Goal: Task Accomplishment & Management: Use online tool/utility

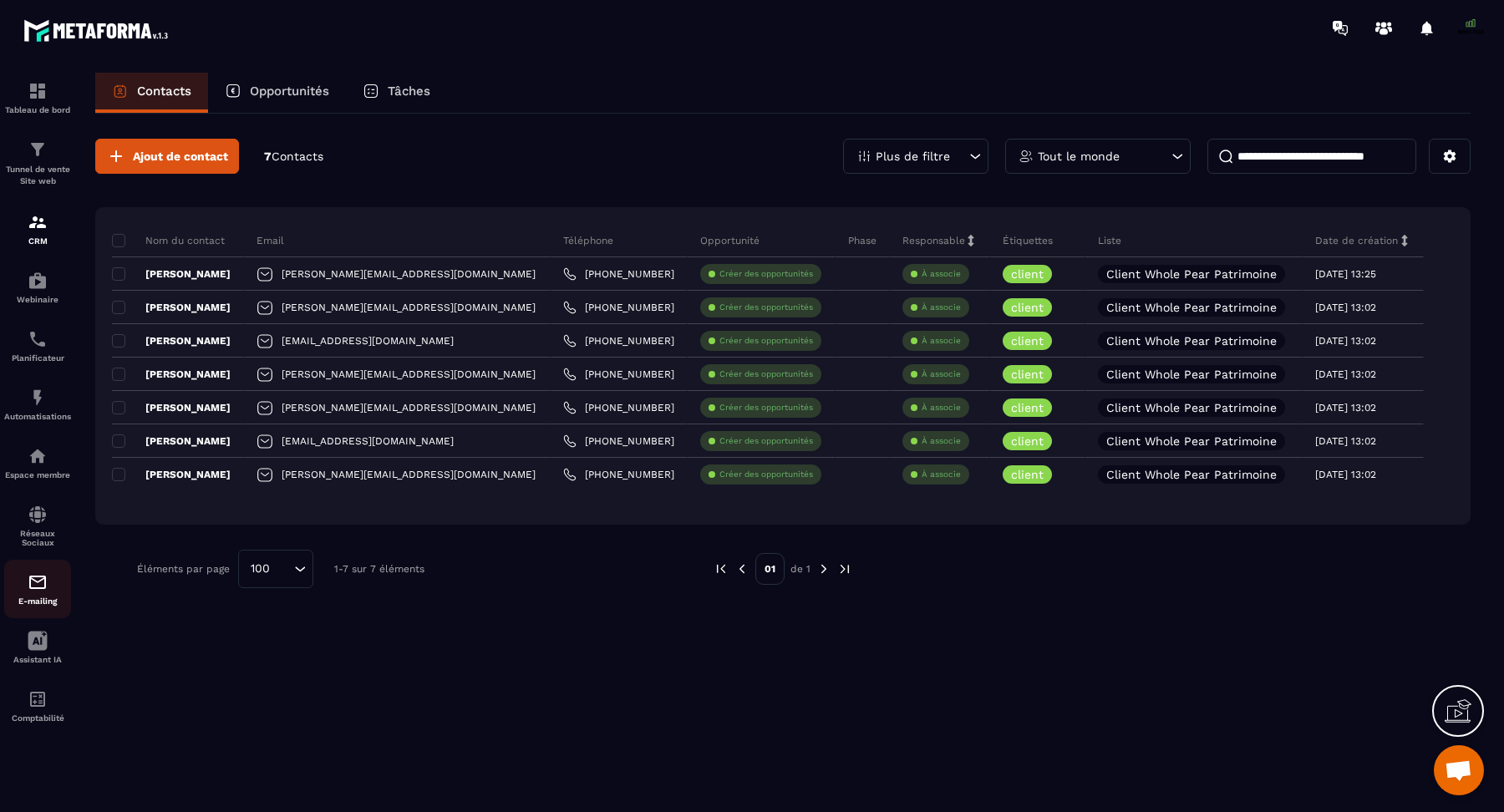
drag, startPoint x: 0, startPoint y: 0, endPoint x: 37, endPoint y: 606, distance: 607.1
click at [37, 606] on p "E-mailing" at bounding box center [37, 601] width 67 height 9
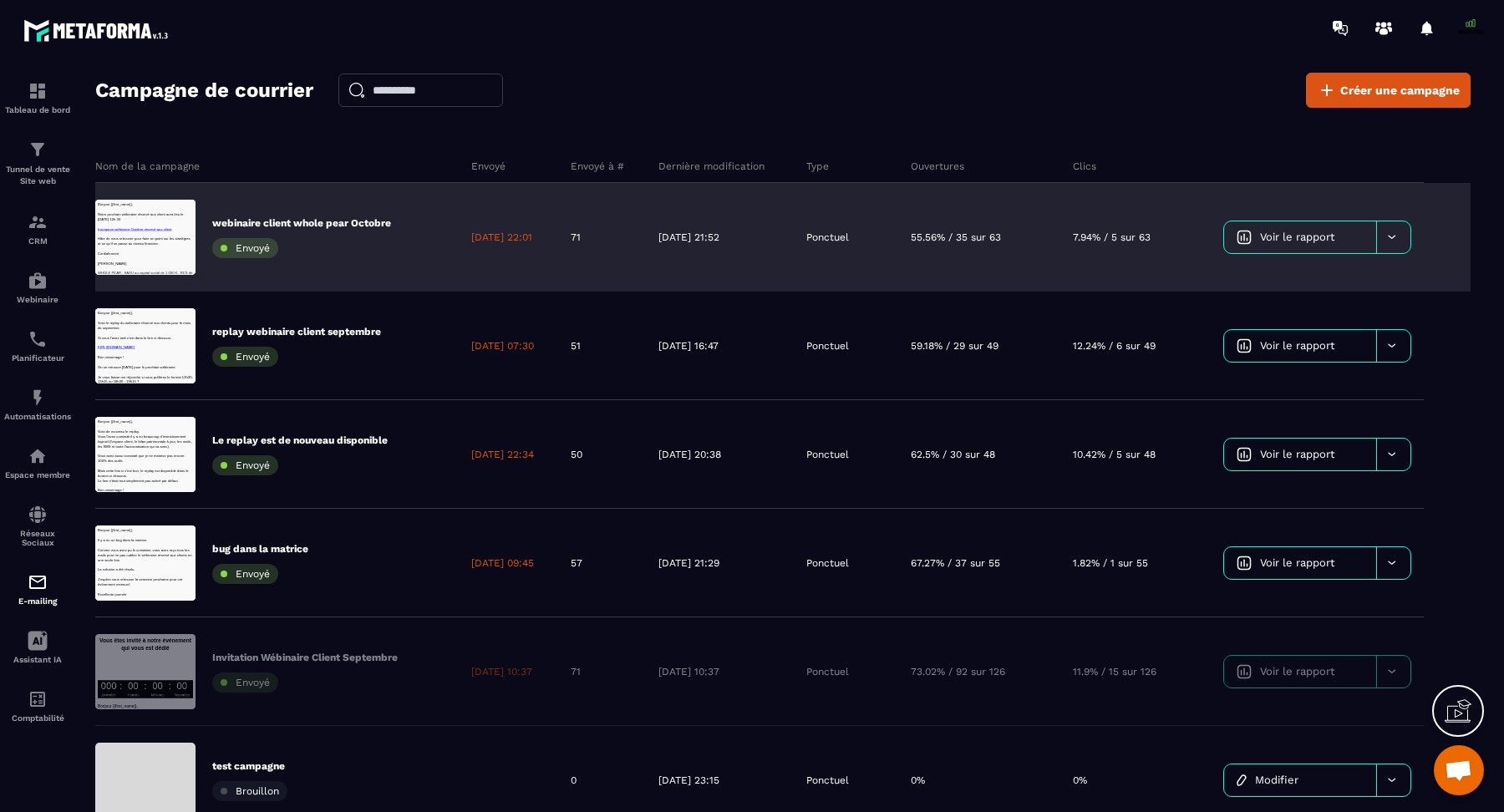
click at [1395, 236] on icon at bounding box center [1392, 238] width 7 height 4
click at [1355, 303] on span "Renvoyer aux contacts non ouvert" at bounding box center [1313, 313] width 144 height 26
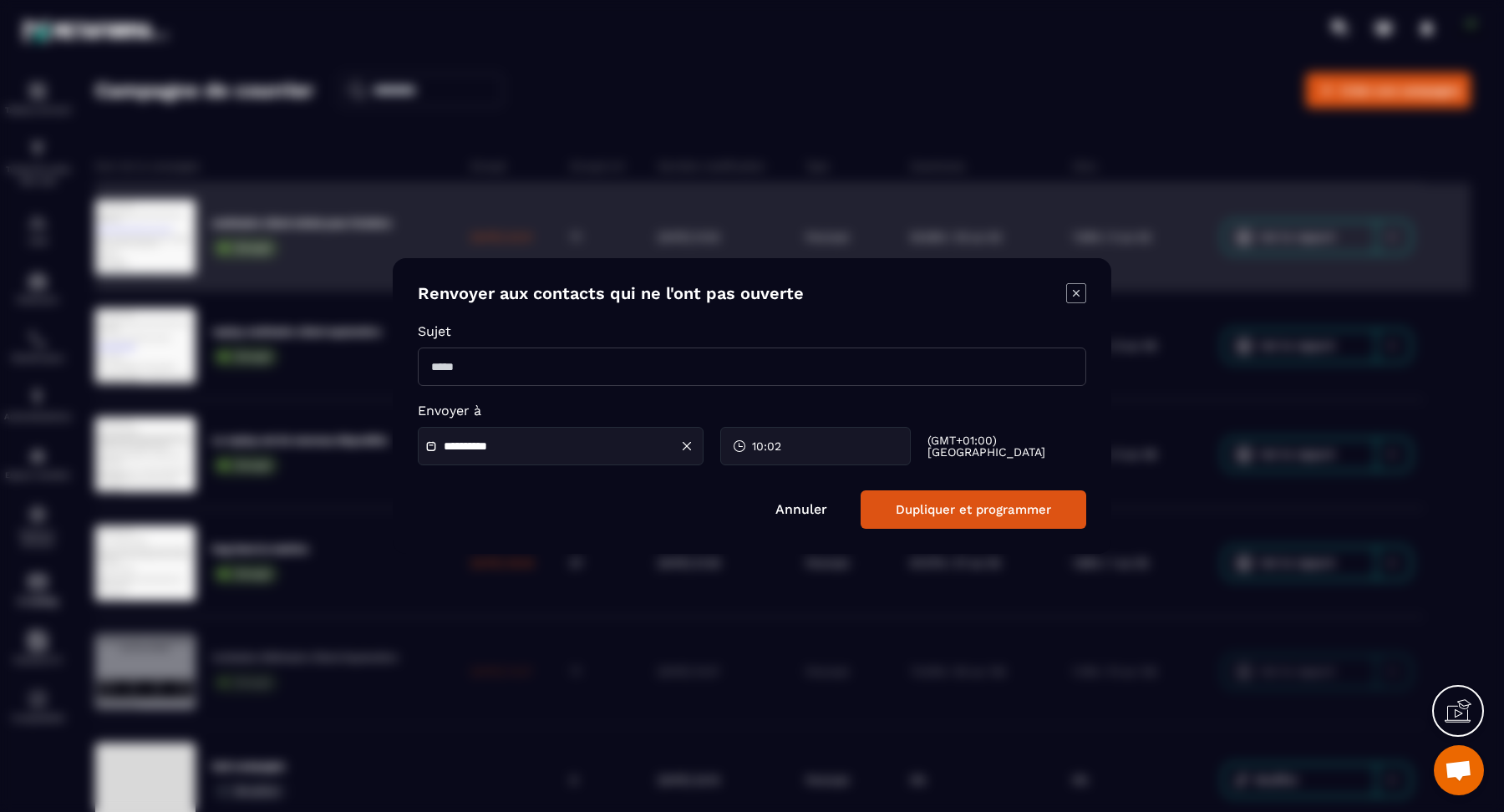
click at [547, 366] on input "Modal window" at bounding box center [751, 366] width 668 height 38
type input "**********"
click at [965, 507] on button "Dupliquer et programmer" at bounding box center [973, 509] width 226 height 38
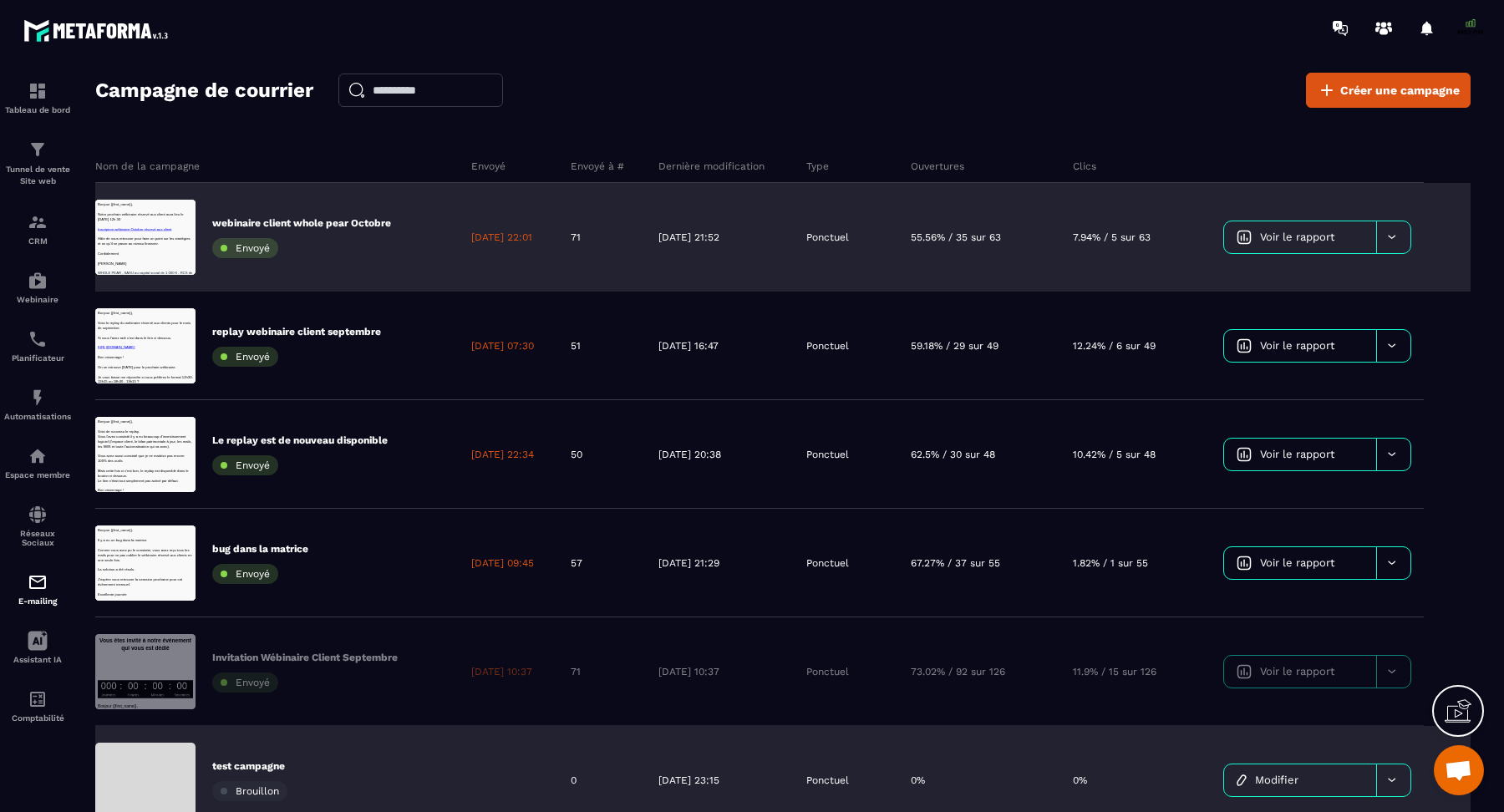
scroll to position [14097, 0]
